Goal: Task Accomplishment & Management: Manage account settings

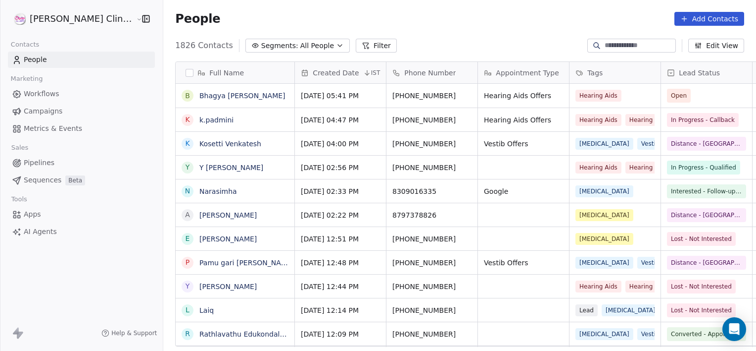
scroll to position [301, 615]
click at [606, 47] on input at bounding box center [639, 46] width 69 height 10
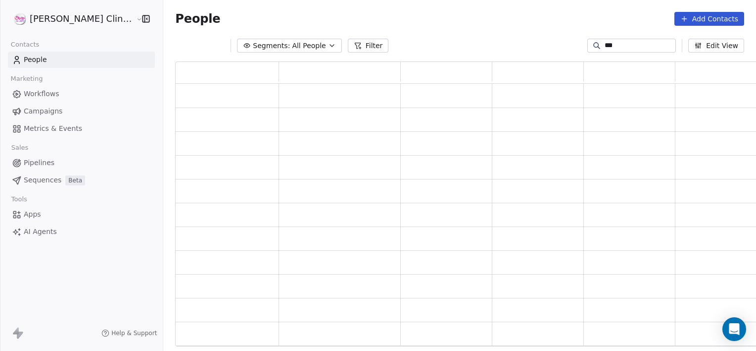
scroll to position [277, 591]
type input "*******"
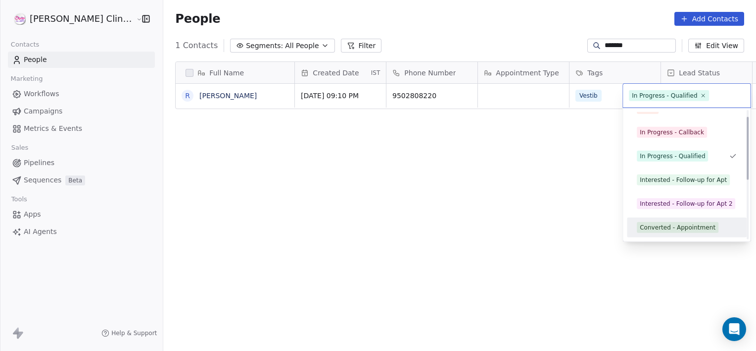
scroll to position [37, 0]
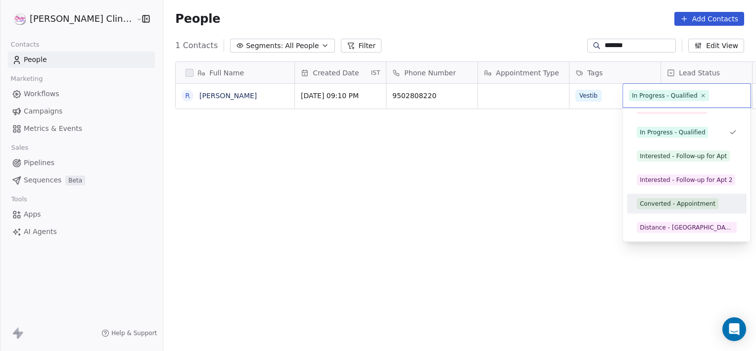
click at [684, 203] on div "Converted - Appointment" at bounding box center [678, 203] width 76 height 9
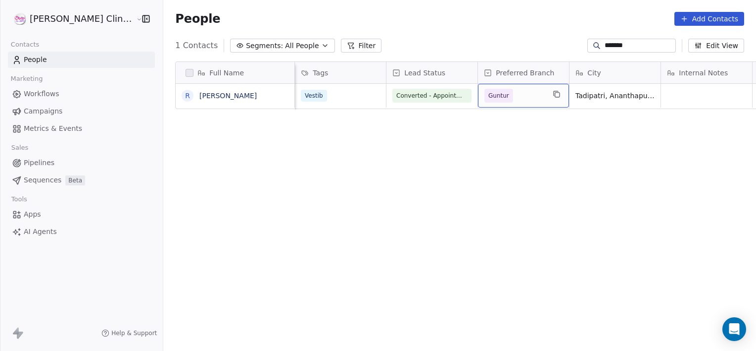
scroll to position [0, 0]
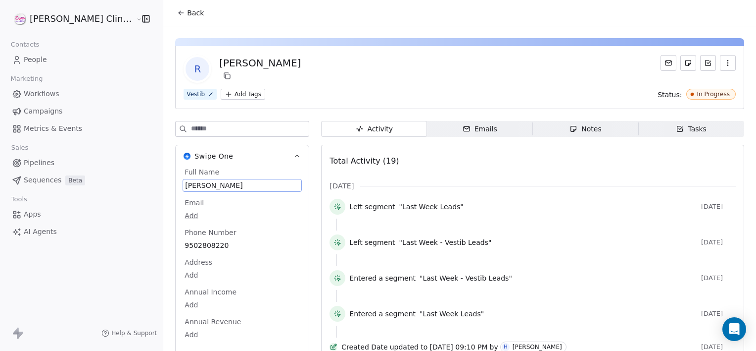
scroll to position [9, 0]
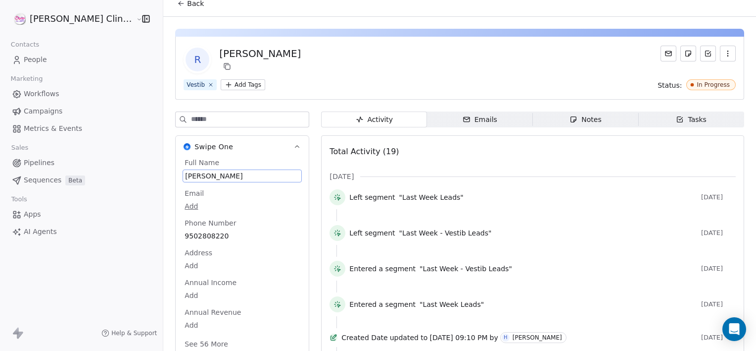
click at [210, 188] on div "Full Name [PERSON_NAME] Email Add Phone Number [PHONE_NUMBER] Address Add Annua…" at bounding box center [242, 253] width 119 height 193
click at [210, 188] on div "Email Add" at bounding box center [242, 200] width 119 height 24
click at [213, 173] on span "[PERSON_NAME]" at bounding box center [242, 176] width 114 height 10
type textarea "**********"
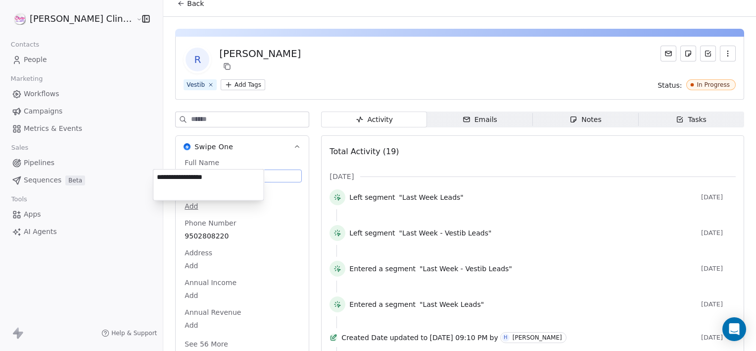
scroll to position [13, 0]
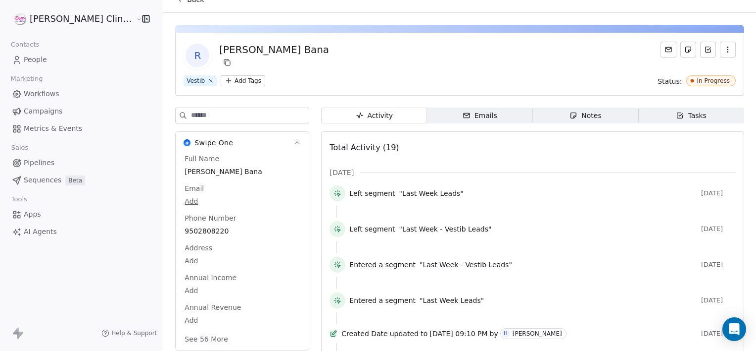
click at [171, 3] on button "Back" at bounding box center [190, 0] width 39 height 18
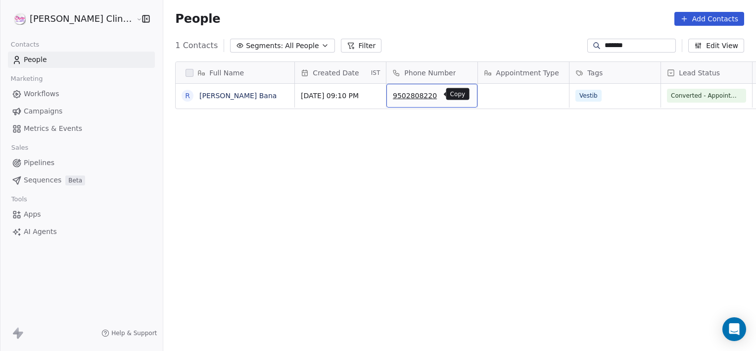
click at [464, 96] on icon "grid" at bounding box center [466, 95] width 4 height 4
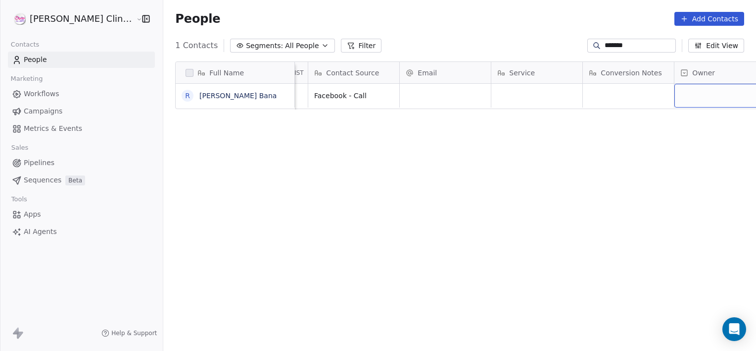
scroll to position [0, 926]
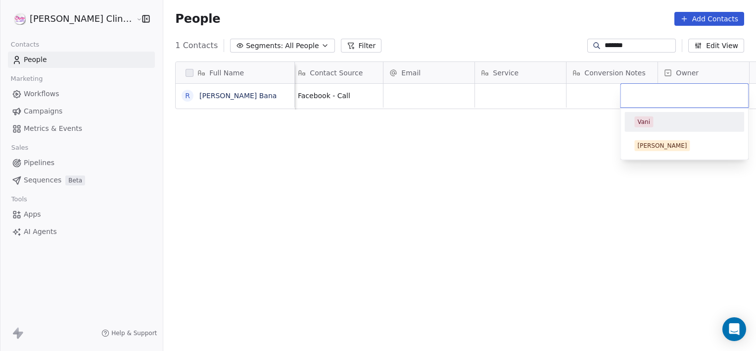
click at [637, 123] on span "Vani" at bounding box center [644, 121] width 19 height 11
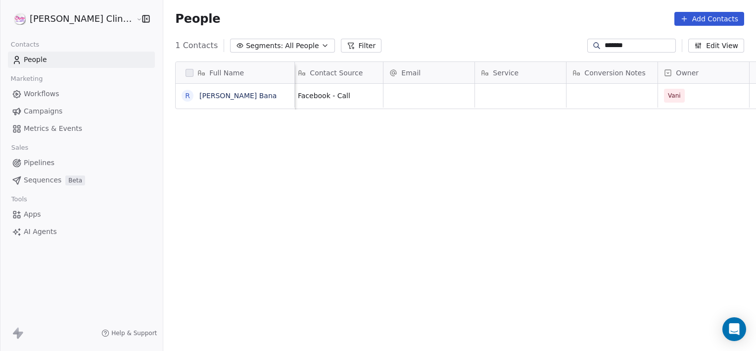
click at [635, 47] on input "*******" at bounding box center [639, 46] width 69 height 10
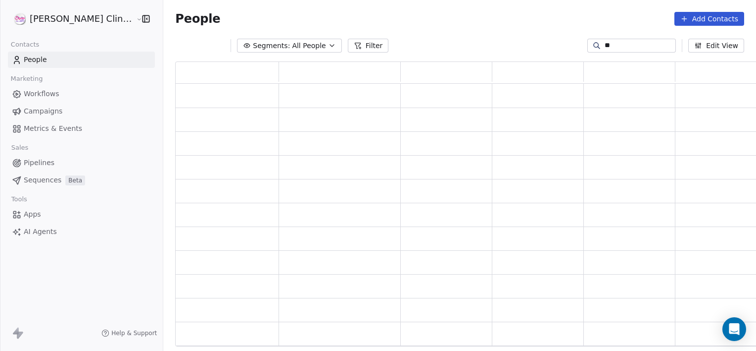
type input "*"
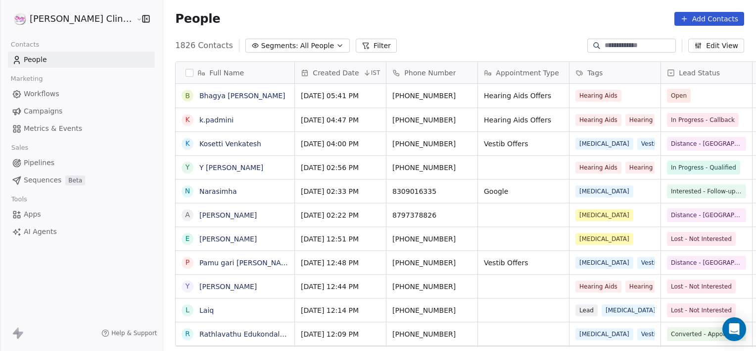
scroll to position [301, 615]
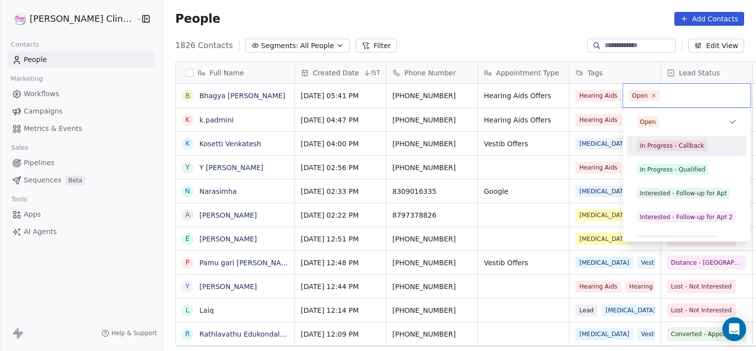
click at [688, 152] on div "In Progress - Callback" at bounding box center [687, 146] width 112 height 16
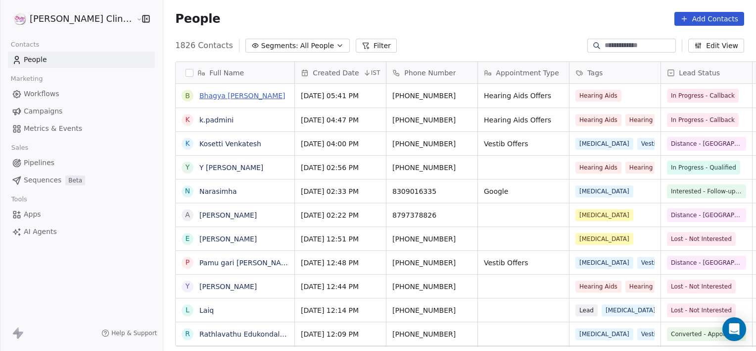
click at [215, 100] on link "Bhagya [PERSON_NAME]" at bounding box center [243, 96] width 86 height 8
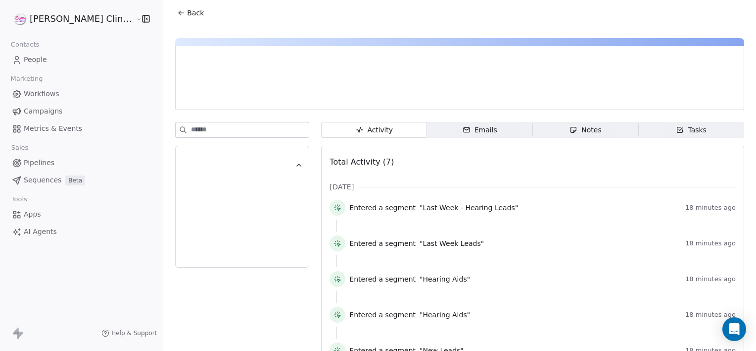
click at [540, 131] on span "Notes Notes" at bounding box center [586, 130] width 106 height 16
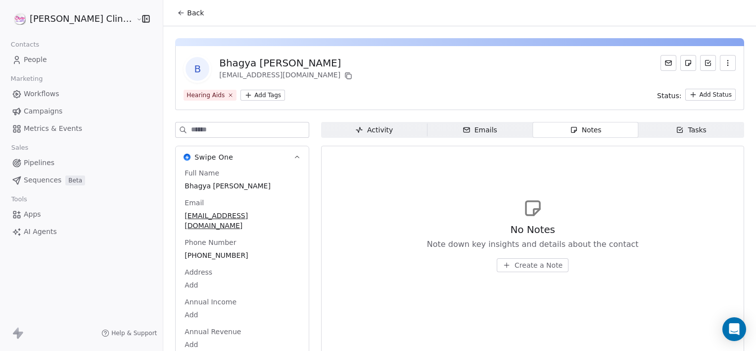
click at [533, 263] on span "Create a Note" at bounding box center [539, 265] width 48 height 10
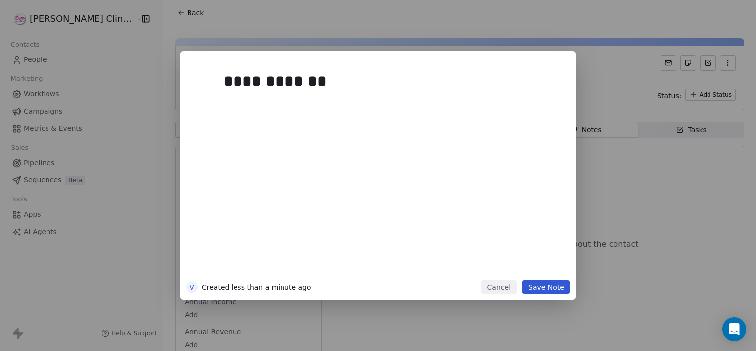
click at [531, 286] on button "Save Note" at bounding box center [547, 287] width 48 height 14
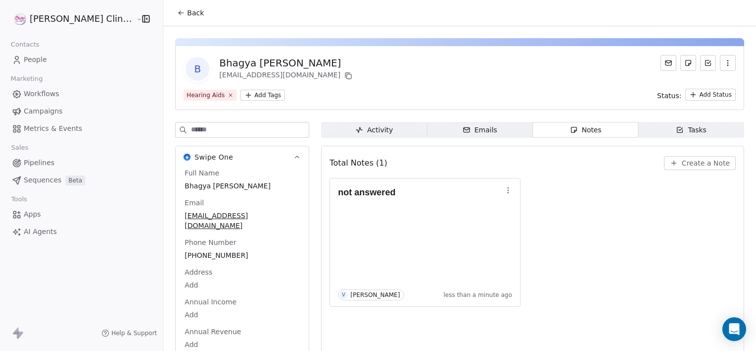
click at [187, 11] on span "Back" at bounding box center [195, 13] width 17 height 10
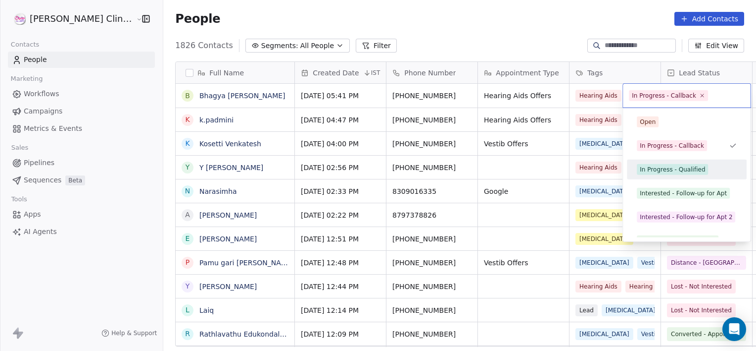
click at [680, 169] on div "In Progress - Qualified" at bounding box center [672, 169] width 65 height 9
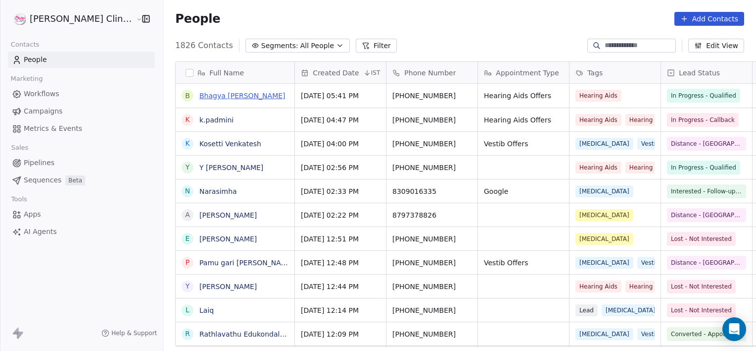
click at [207, 95] on link "Bhagya [PERSON_NAME]" at bounding box center [243, 96] width 86 height 8
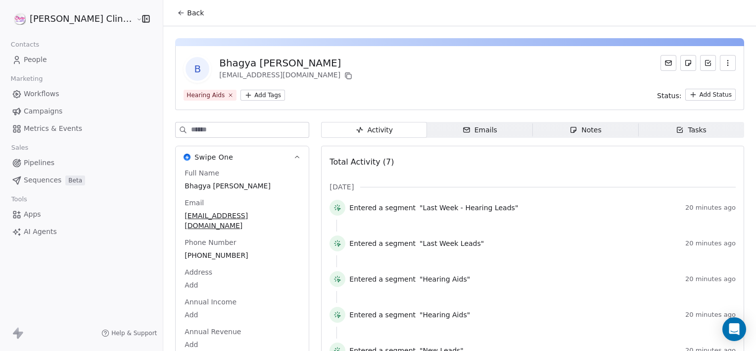
click at [541, 135] on span "Notes Notes" at bounding box center [586, 130] width 106 height 16
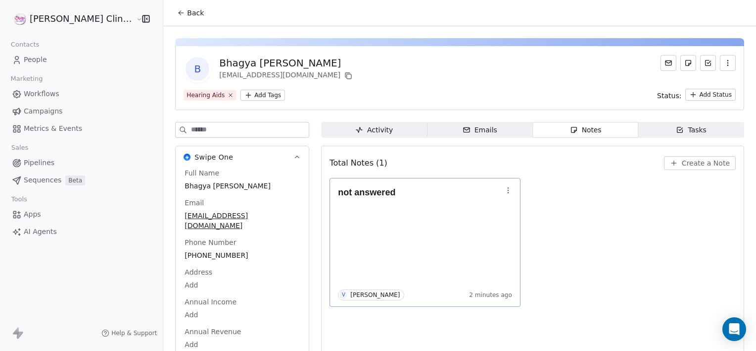
click at [502, 188] on button "button" at bounding box center [509, 190] width 14 height 14
click at [511, 209] on button "Edit" at bounding box center [509, 211] width 67 height 16
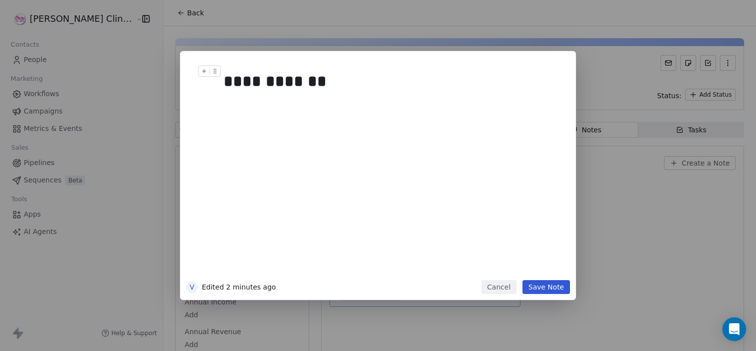
click at [333, 78] on div "**********" at bounding box center [389, 81] width 331 height 24
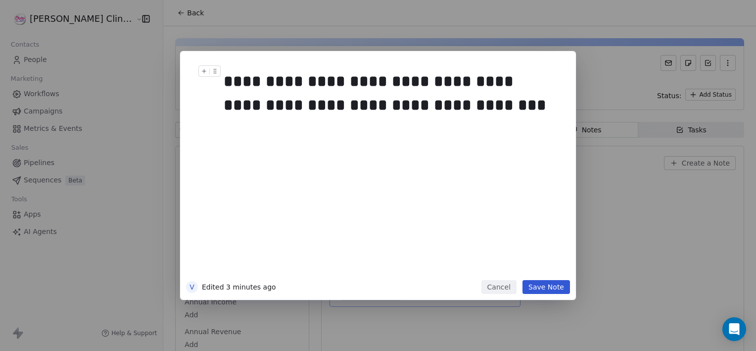
click at [549, 290] on button "Save Note" at bounding box center [547, 287] width 48 height 14
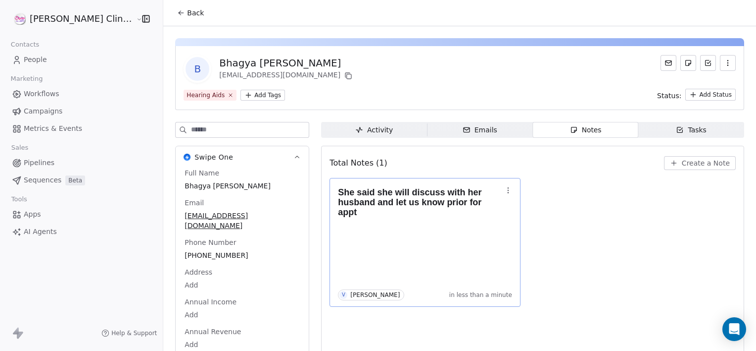
click at [187, 13] on span "Back" at bounding box center [195, 13] width 17 height 10
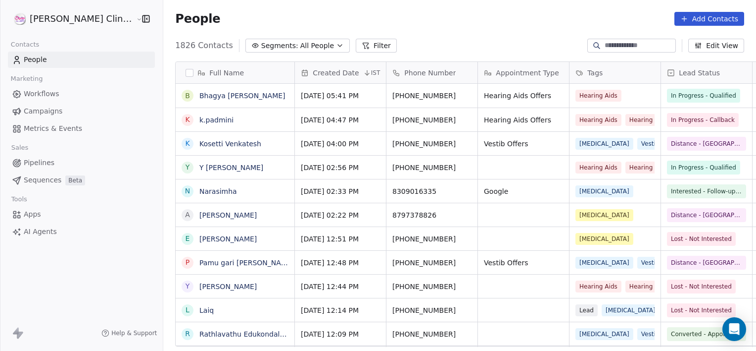
click at [175, 13] on span "People" at bounding box center [197, 18] width 45 height 15
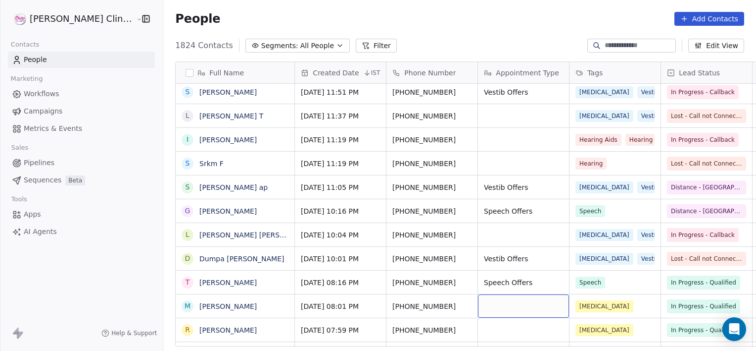
click at [642, 42] on input at bounding box center [639, 46] width 69 height 10
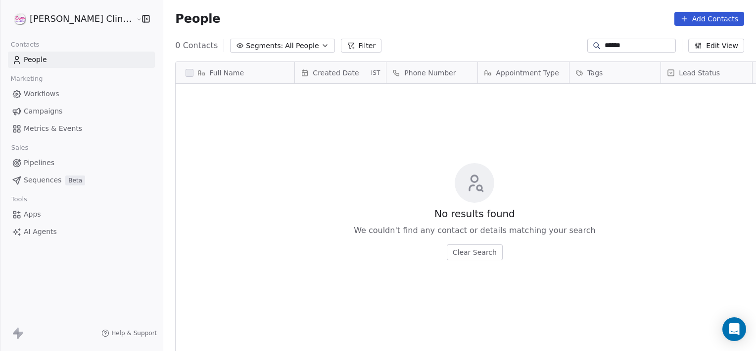
type input "*******"
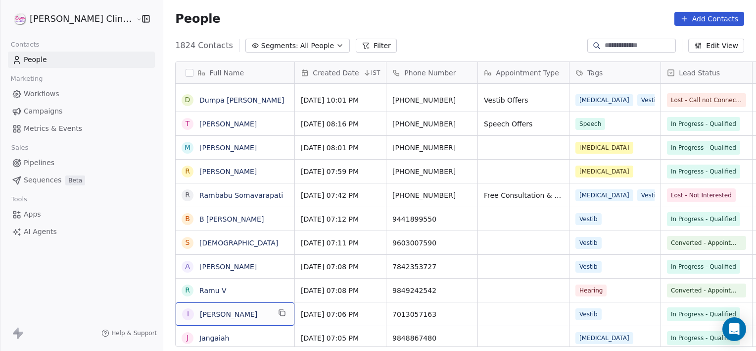
click at [630, 46] on input at bounding box center [639, 46] width 69 height 10
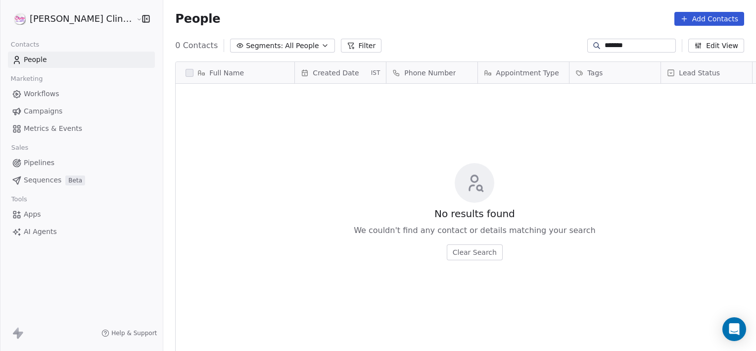
click at [209, 77] on span "Full Name" at bounding box center [226, 73] width 35 height 10
click at [632, 49] on html "RASYA Clinic External Contacts People Marketing Workflows Campaigns Metrics & E…" at bounding box center [378, 175] width 756 height 351
click at [632, 49] on input "*******" at bounding box center [639, 46] width 69 height 10
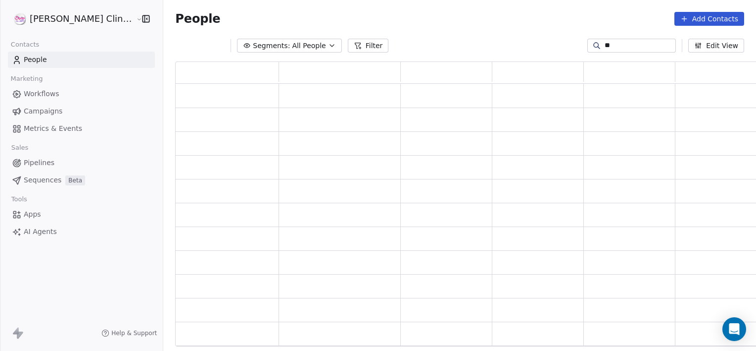
type input "*"
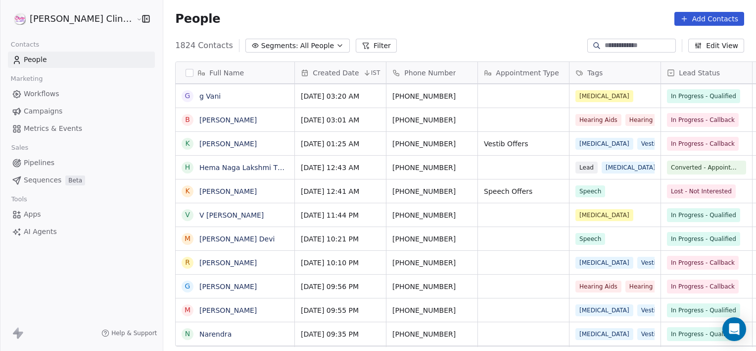
click at [613, 48] on input at bounding box center [639, 46] width 69 height 10
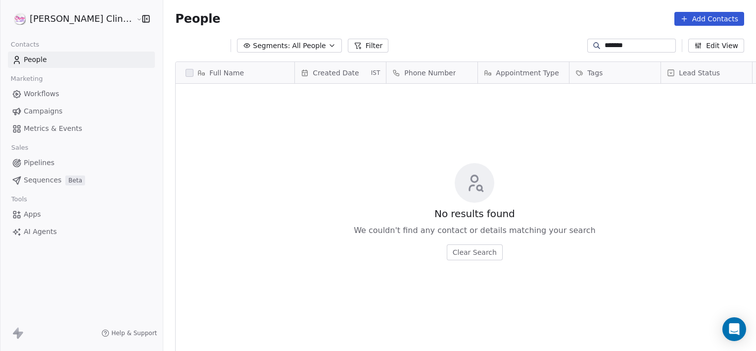
scroll to position [301, 615]
type input "*"
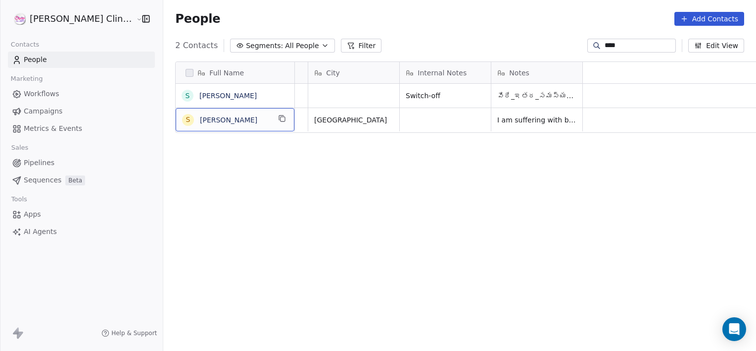
scroll to position [0, 0]
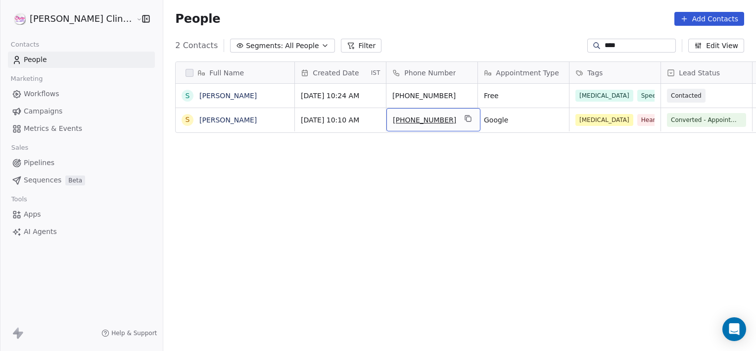
click at [642, 49] on input "****" at bounding box center [639, 46] width 69 height 10
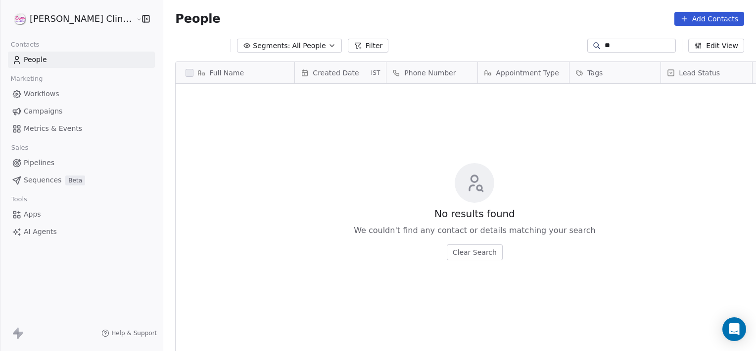
type input "*"
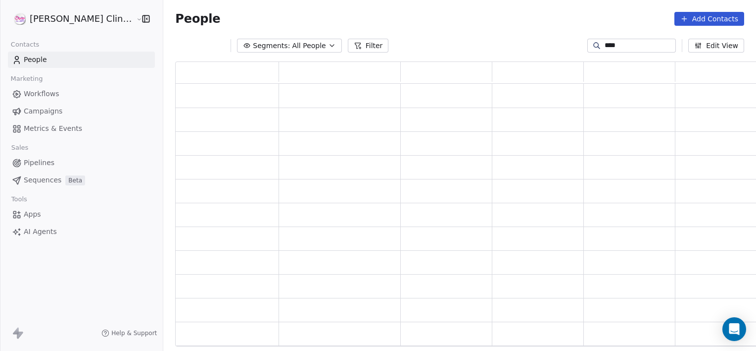
scroll to position [277, 591]
type input "*"
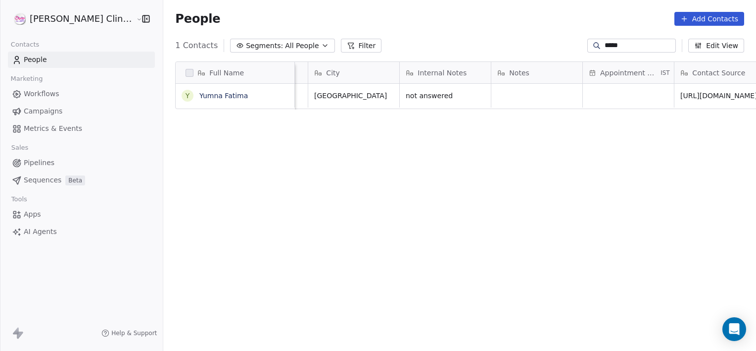
scroll to position [0, 0]
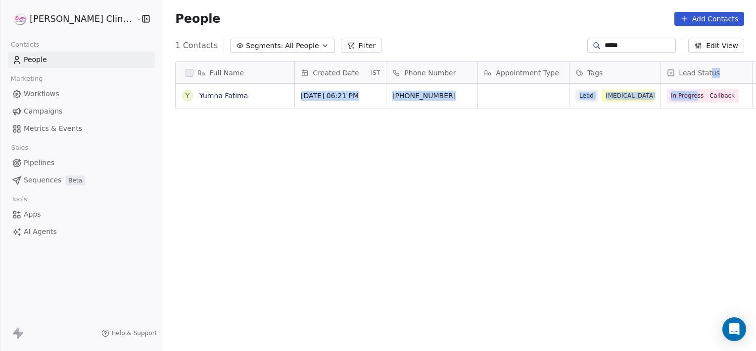
drag, startPoint x: 680, startPoint y: 55, endPoint x: 666, endPoint y: 95, distance: 42.6
click at [666, 95] on div "Full Name Y Yumna Fatima Created Date IST Phone Number Appointment Type Tags Le…" at bounding box center [459, 207] width 593 height 308
click at [672, 95] on span "In Progress - Callback" at bounding box center [704, 96] width 64 height 10
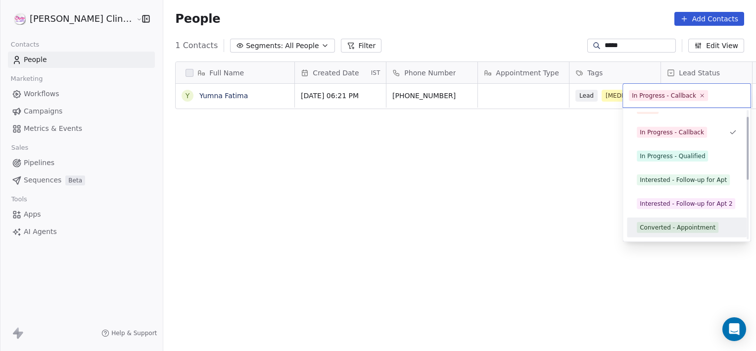
scroll to position [37, 0]
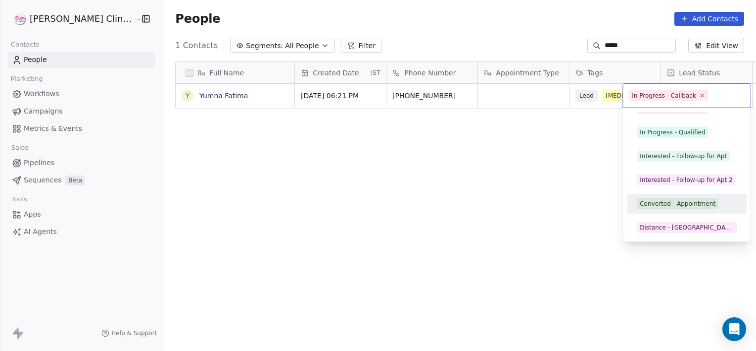
click at [660, 200] on div "Converted - Appointment" at bounding box center [678, 203] width 76 height 9
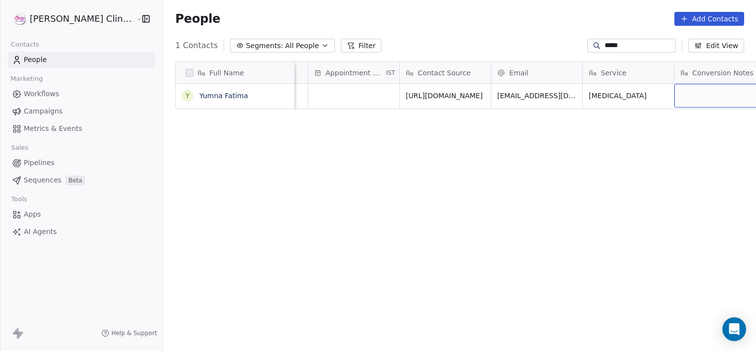
scroll to position [0, 903]
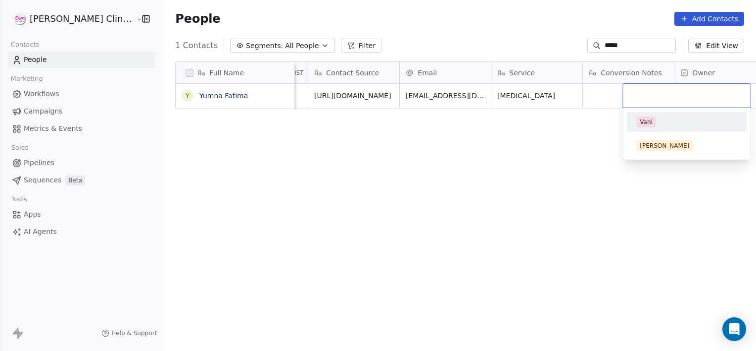
click at [638, 121] on span "Vani" at bounding box center [646, 121] width 19 height 11
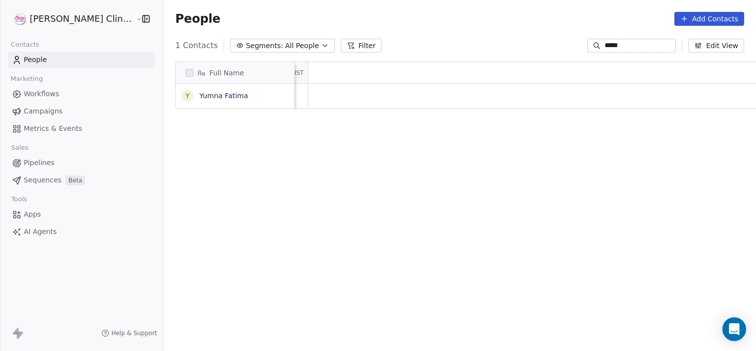
scroll to position [0, 0]
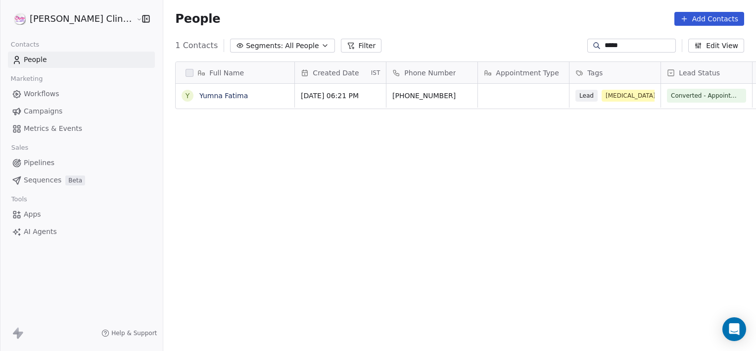
click at [658, 46] on input "*****" at bounding box center [639, 46] width 69 height 10
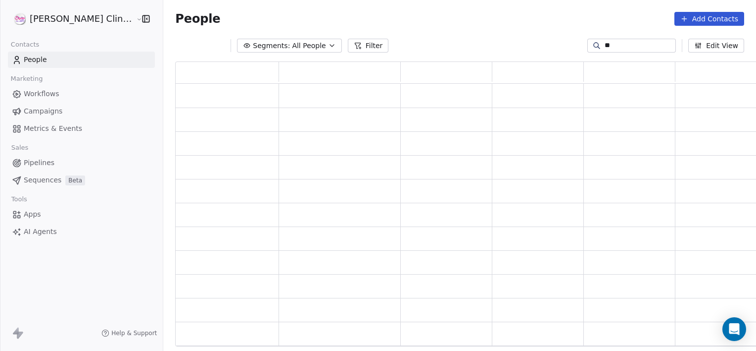
type input "*"
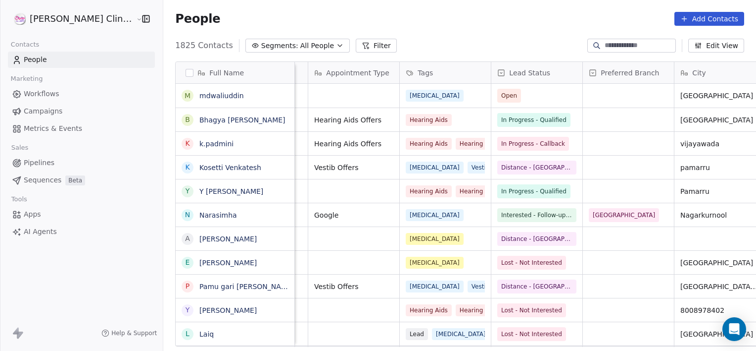
scroll to position [0, 261]
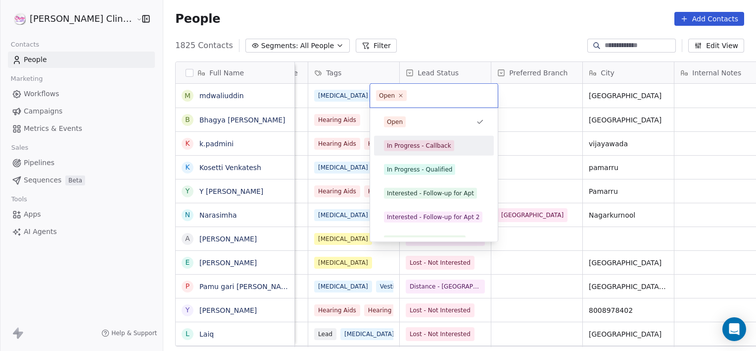
click at [414, 138] on div "In Progress - Callback" at bounding box center [434, 146] width 112 height 16
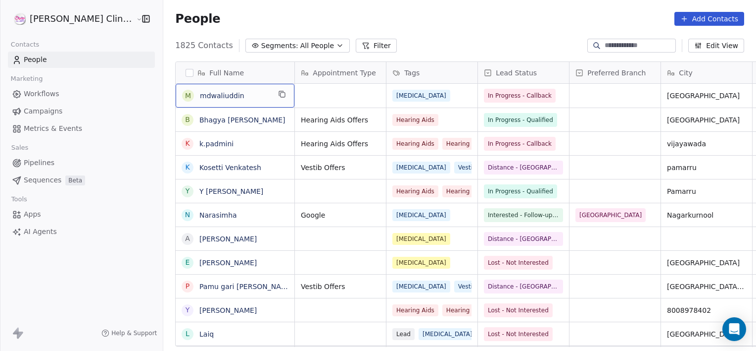
scroll to position [0, 0]
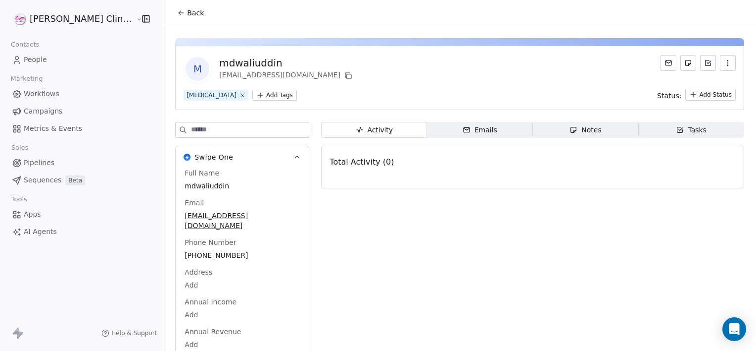
click at [549, 133] on span "Notes Notes" at bounding box center [586, 130] width 106 height 16
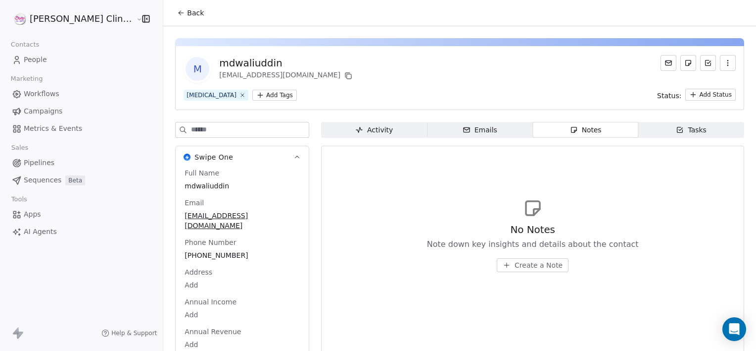
click at [515, 264] on span "Create a Note" at bounding box center [539, 265] width 48 height 10
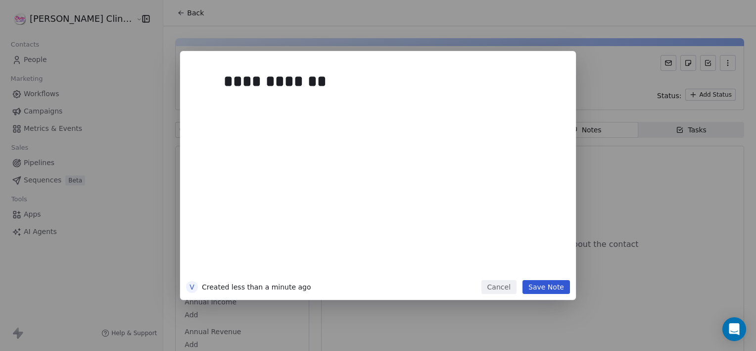
click at [554, 290] on button "Save Note" at bounding box center [547, 287] width 48 height 14
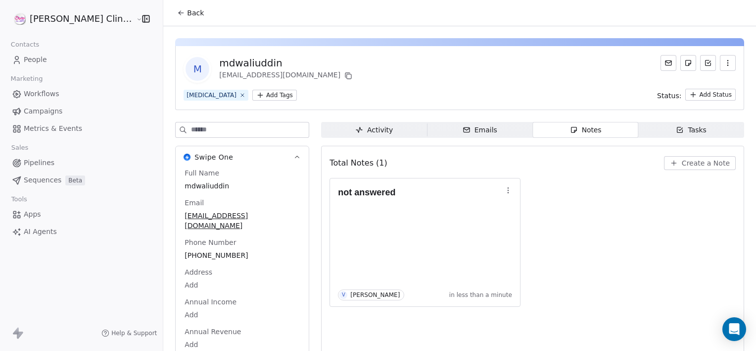
click at [187, 12] on span "Back" at bounding box center [195, 13] width 17 height 10
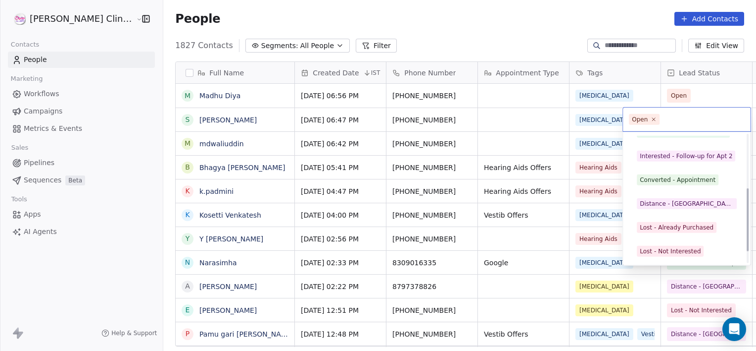
scroll to position [132, 0]
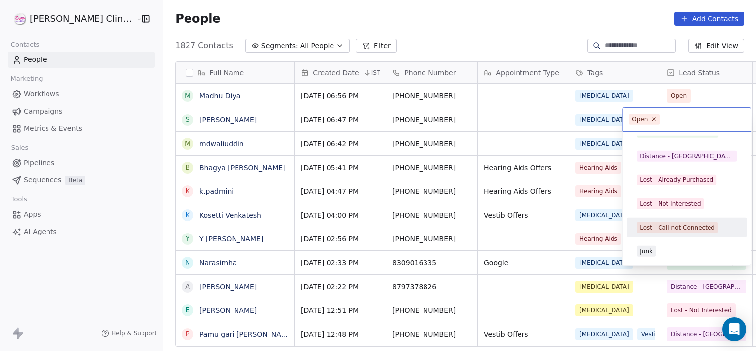
click at [681, 235] on div "Lost - Call not Connected" at bounding box center [687, 227] width 120 height 20
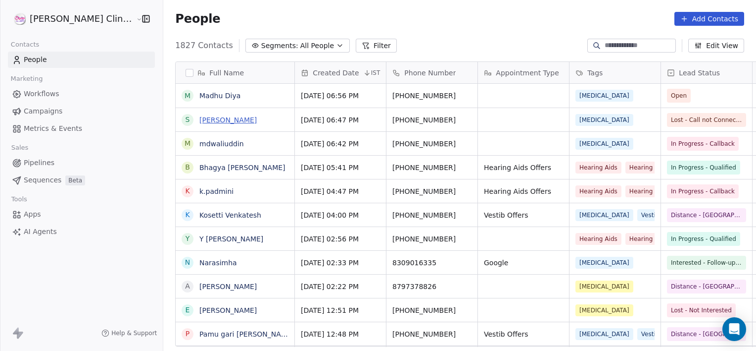
click at [200, 117] on link "Shaik Nazeer" at bounding box center [228, 120] width 57 height 8
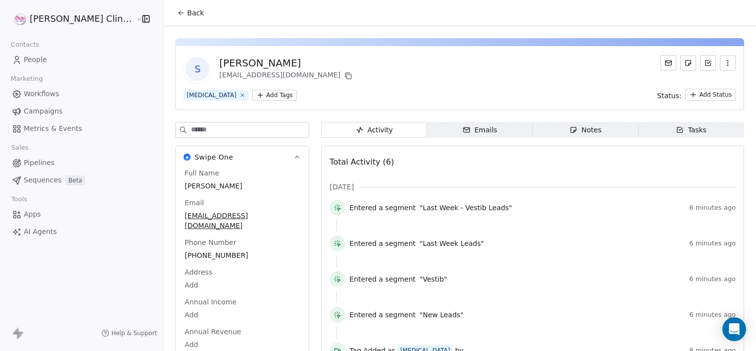
click at [587, 122] on span "Notes Notes" at bounding box center [586, 130] width 106 height 16
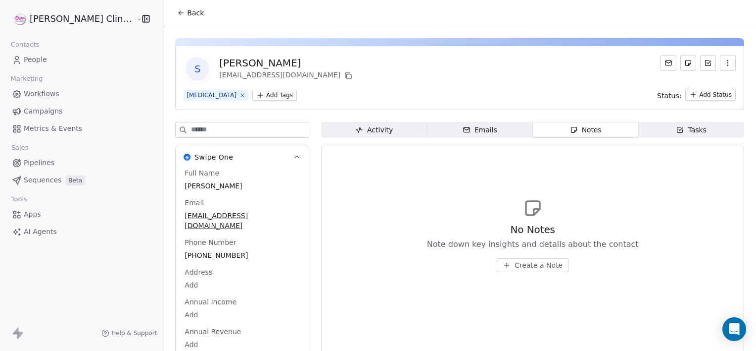
click at [519, 259] on button "Create a Note" at bounding box center [533, 265] width 72 height 14
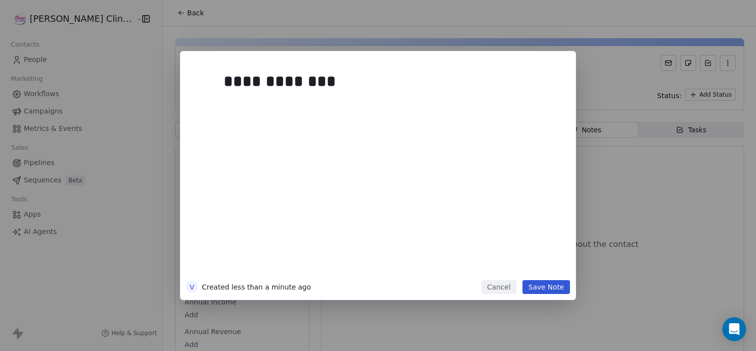
click at [558, 288] on button "Save Note" at bounding box center [547, 287] width 48 height 14
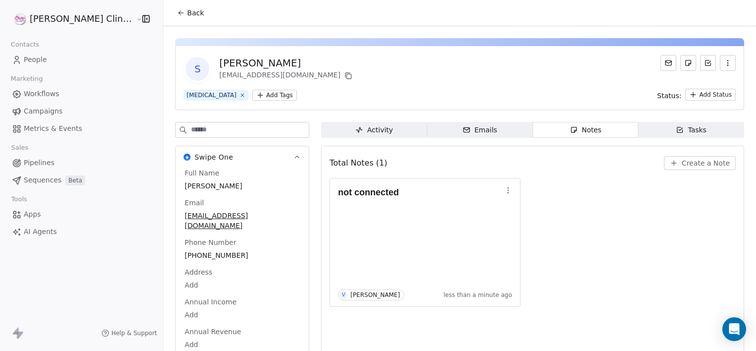
click at [171, 20] on button "Back" at bounding box center [190, 13] width 39 height 18
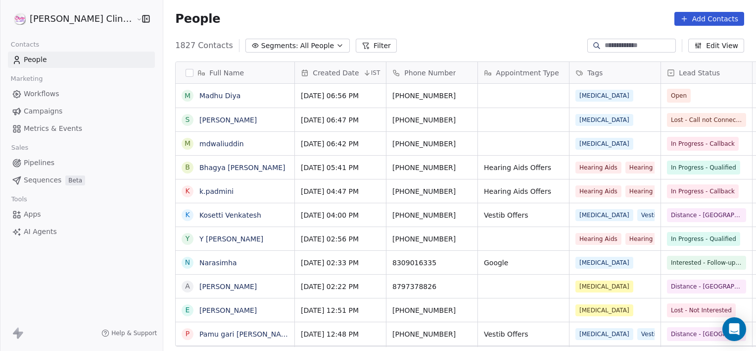
scroll to position [301, 615]
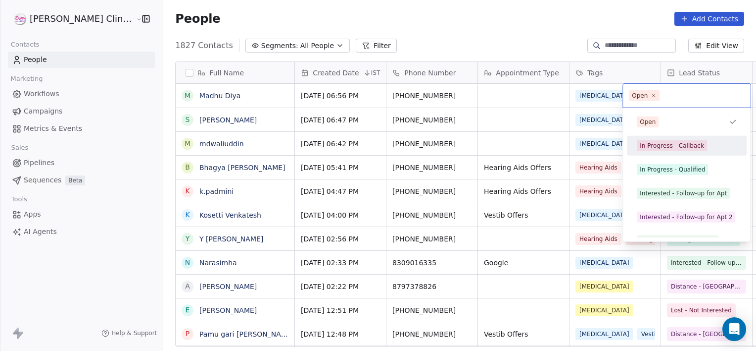
click at [650, 141] on div "In Progress - Callback" at bounding box center [672, 145] width 64 height 9
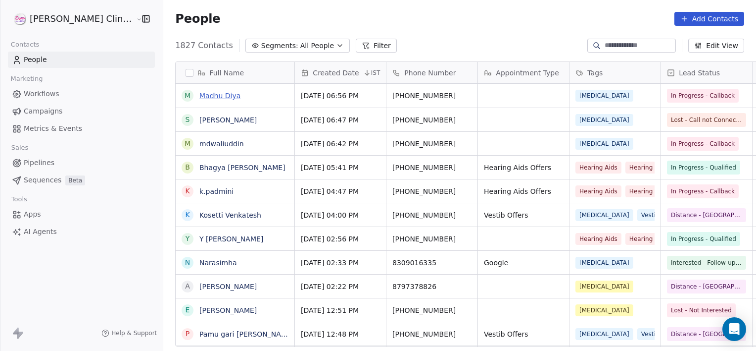
click at [200, 93] on link "Madhu Diya" at bounding box center [220, 96] width 41 height 8
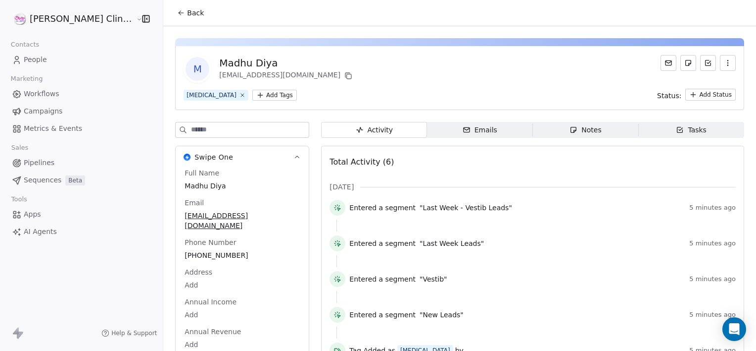
click at [171, 18] on button "Back" at bounding box center [190, 13] width 39 height 18
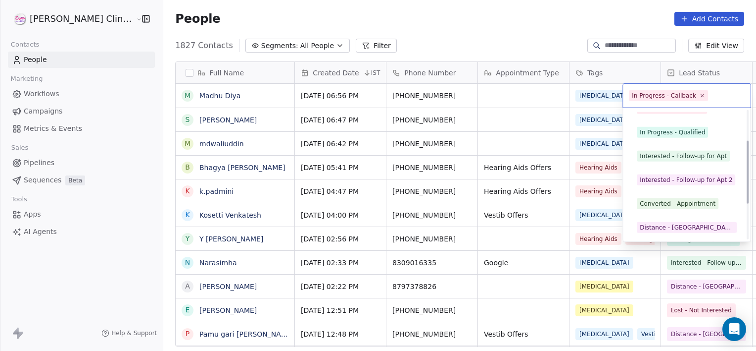
scroll to position [61, 0]
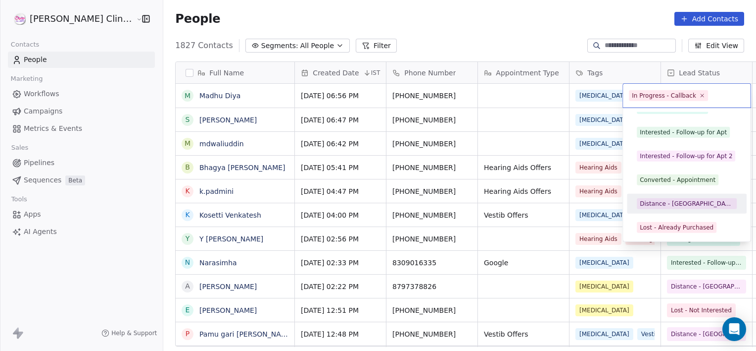
click at [664, 202] on div "Distance - [GEOGRAPHIC_DATA]" at bounding box center [687, 203] width 94 height 9
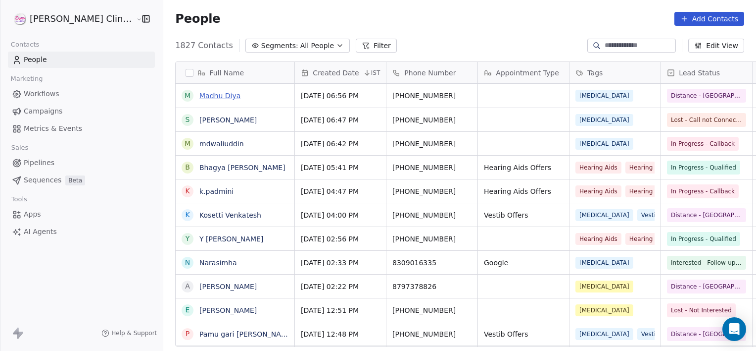
click at [200, 95] on link "Madhu Diya" at bounding box center [220, 96] width 41 height 8
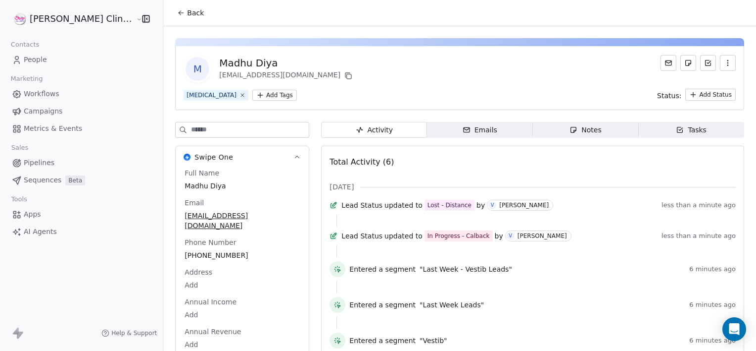
click at [575, 135] on div "Notes" at bounding box center [586, 130] width 32 height 10
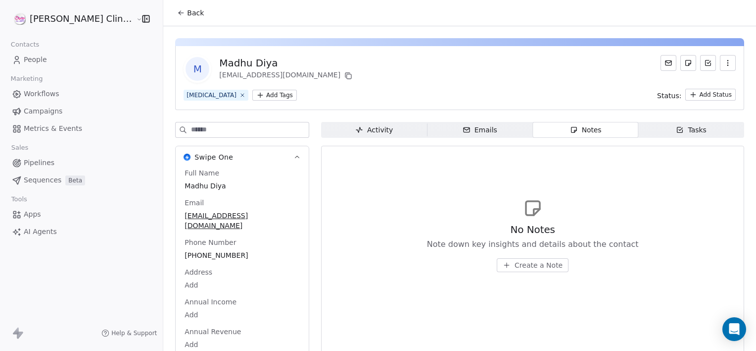
click at [515, 268] on span "Create a Note" at bounding box center [539, 265] width 48 height 10
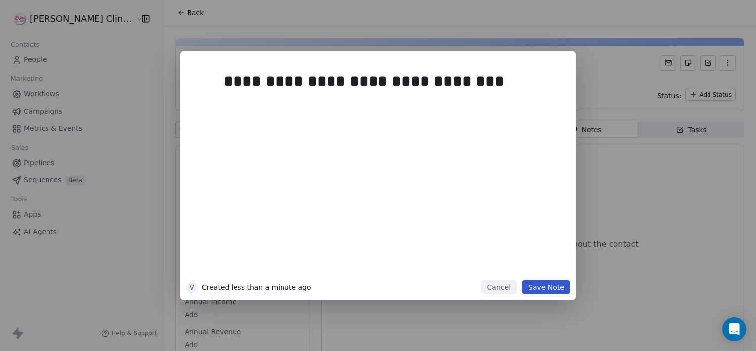
click at [551, 286] on button "Save Note" at bounding box center [547, 287] width 48 height 14
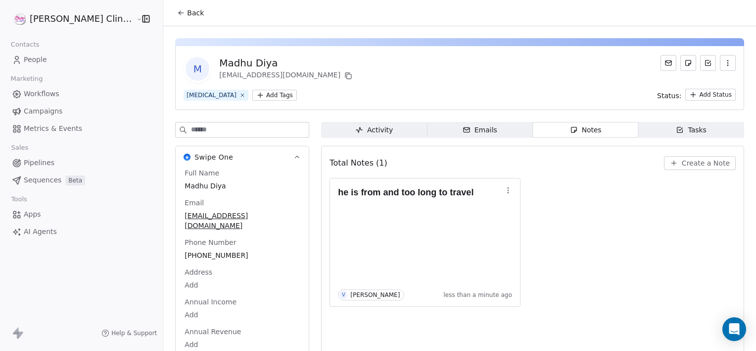
click at [171, 21] on button "Back" at bounding box center [190, 13] width 39 height 18
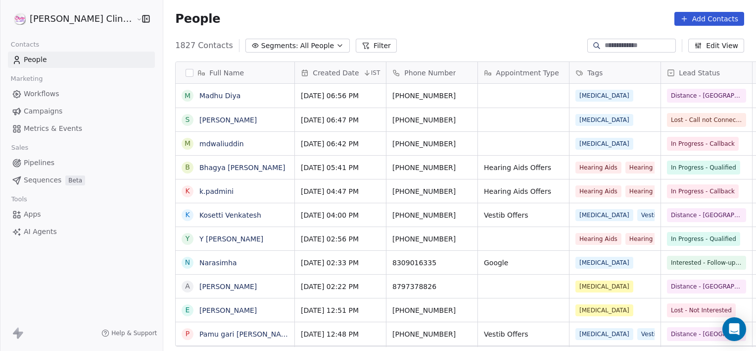
scroll to position [301, 615]
